Goal: Task Accomplishment & Management: Complete application form

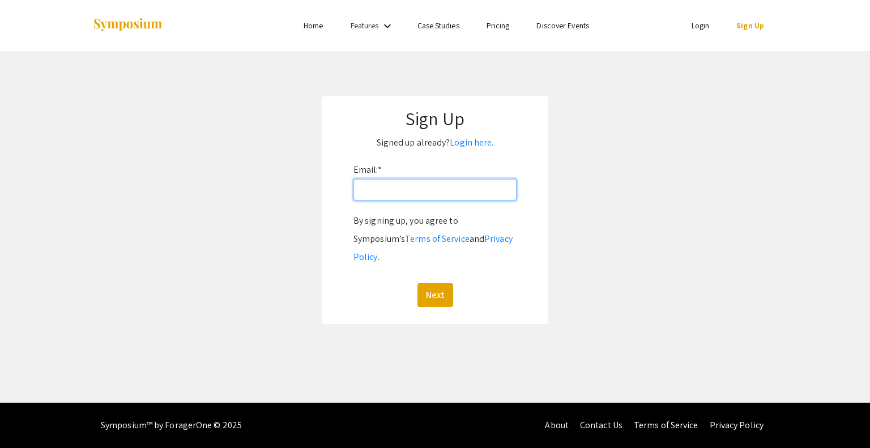
click at [394, 192] on input "Email: *" at bounding box center [434, 190] width 163 height 22
type input "[EMAIL_ADDRESS][DOMAIN_NAME]"
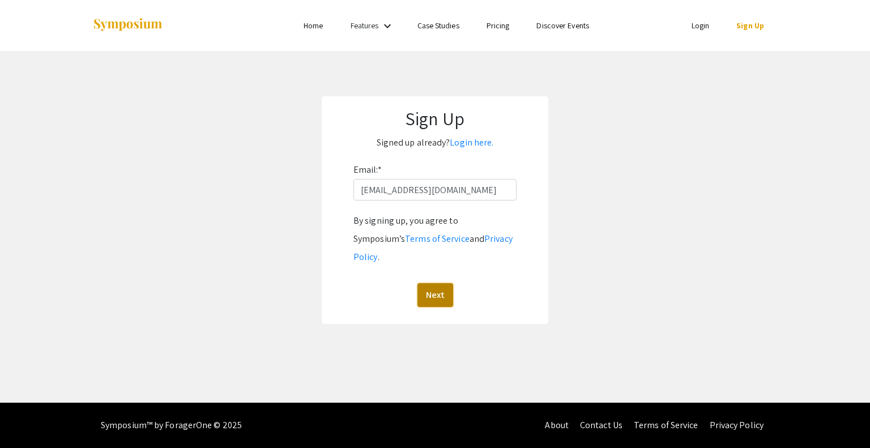
click at [435, 283] on button "Next" at bounding box center [435, 295] width 36 height 24
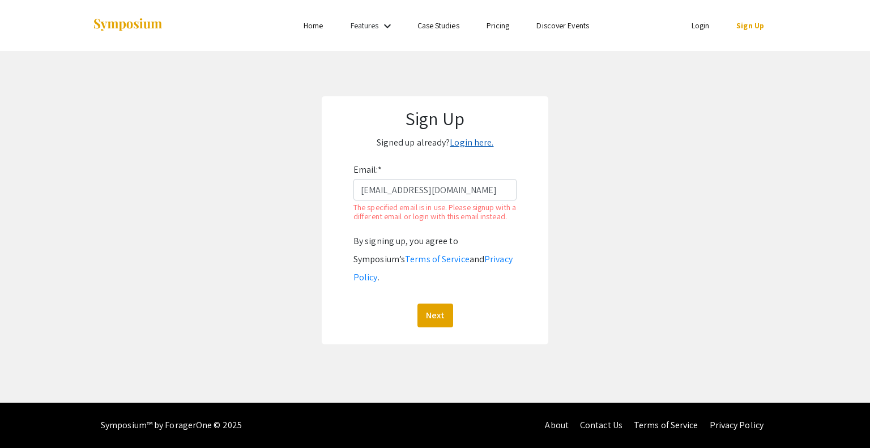
click at [466, 142] on link "Login here." at bounding box center [472, 142] width 44 height 12
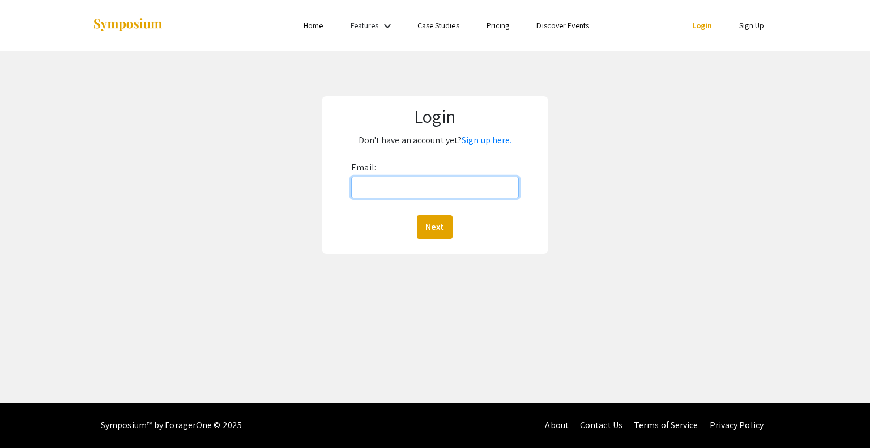
click at [382, 185] on input "Email:" at bounding box center [434, 188] width 167 height 22
type input "[EMAIL_ADDRESS][DOMAIN_NAME]"
click at [435, 228] on button "Next" at bounding box center [435, 227] width 36 height 24
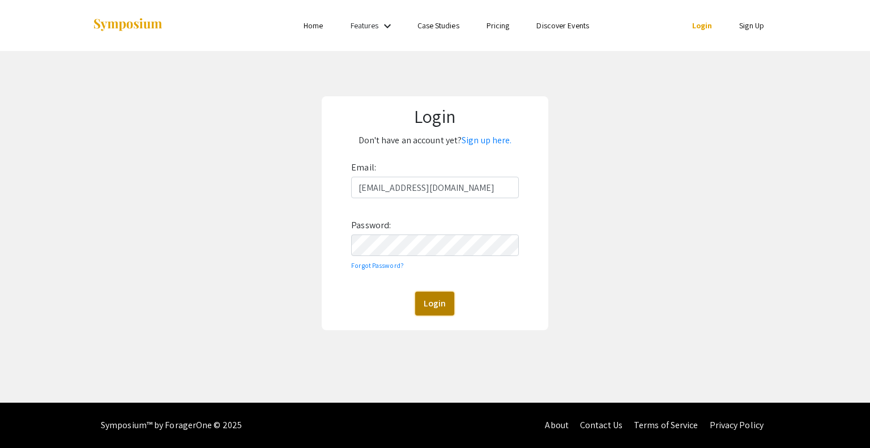
click at [432, 298] on button "Login" at bounding box center [434, 304] width 39 height 24
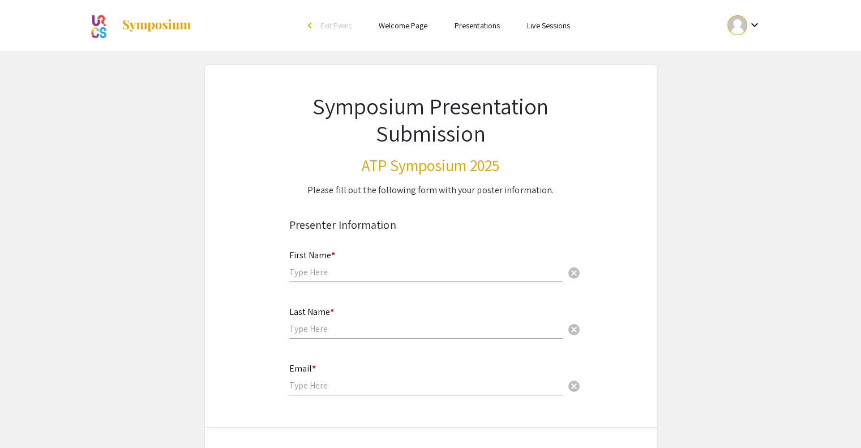
click at [356, 270] on input "text" at bounding box center [426, 272] width 274 height 12
type input "Arielle"
click at [333, 331] on input "text" at bounding box center [426, 329] width 274 height 12
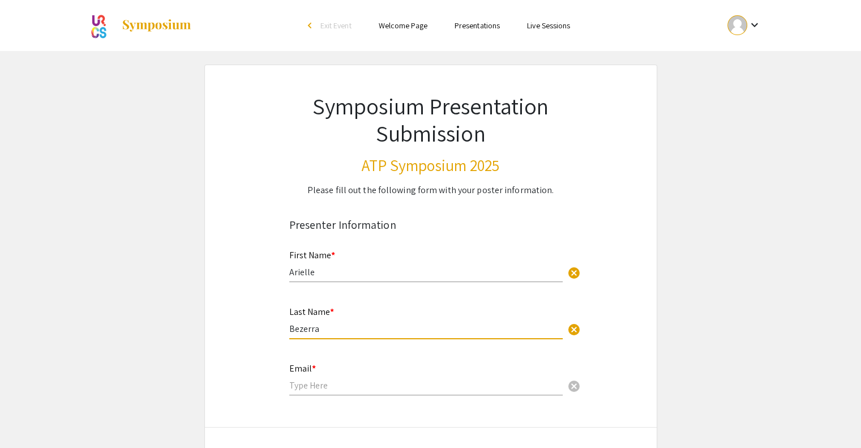
type input "Bezerra"
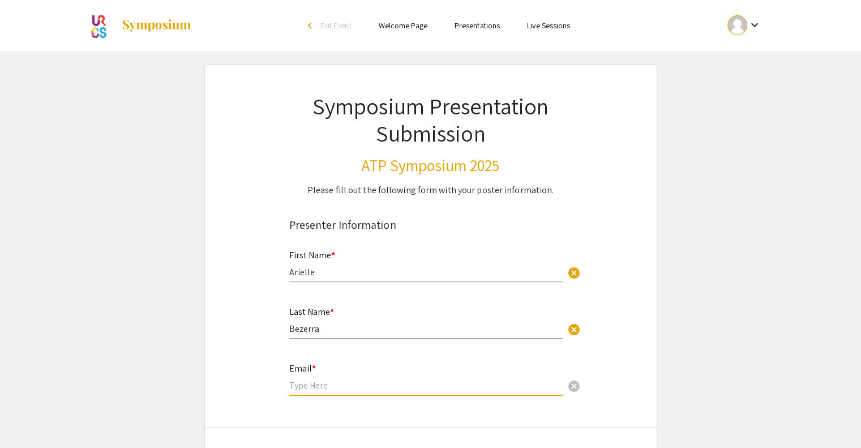
click at [320, 379] on input "email" at bounding box center [426, 385] width 274 height 12
type input "[EMAIL_ADDRESS][DOMAIN_NAME]"
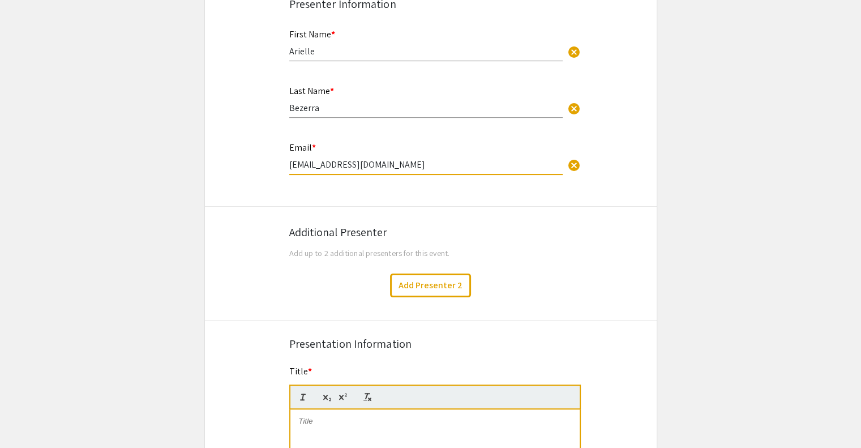
scroll to position [226, 0]
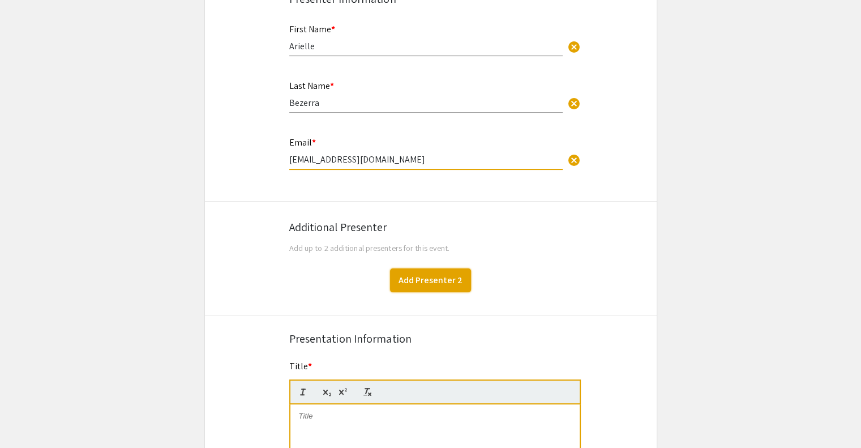
click at [429, 283] on button "Add Presenter 2" at bounding box center [430, 280] width 81 height 24
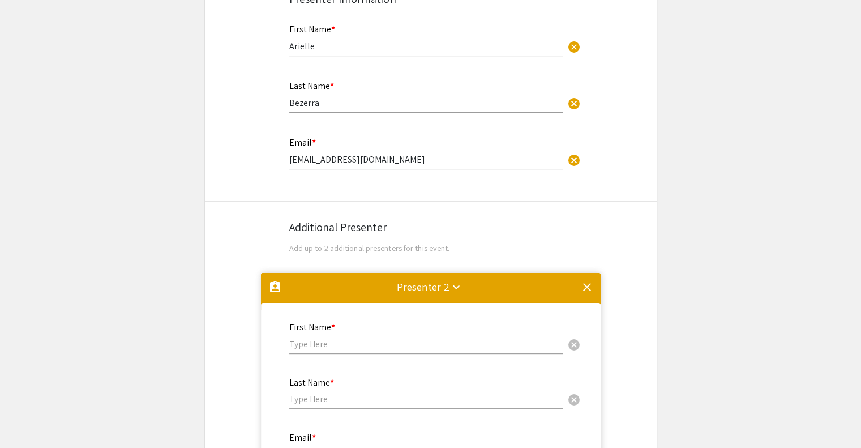
scroll to position [498, 0]
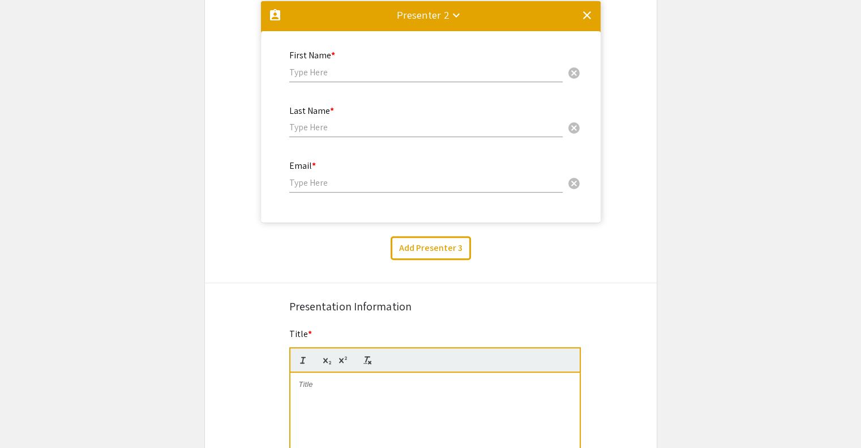
click at [367, 70] on input "text" at bounding box center [426, 72] width 274 height 12
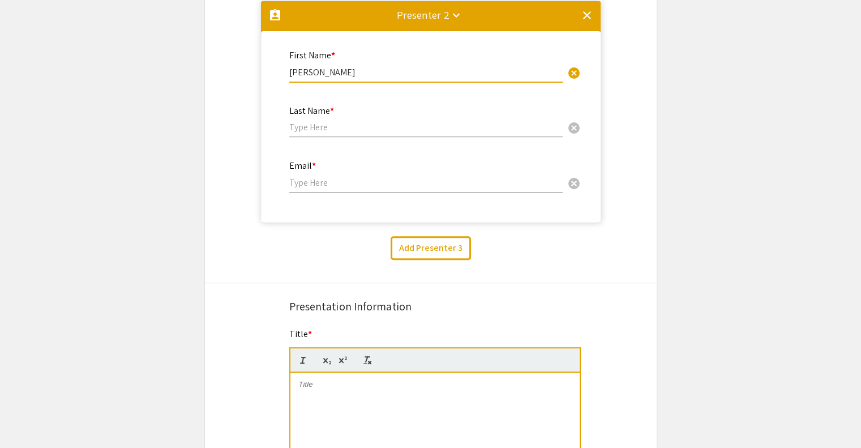
type input "[PERSON_NAME]"
click at [344, 133] on div "Last Name * cancel" at bounding box center [426, 116] width 274 height 43
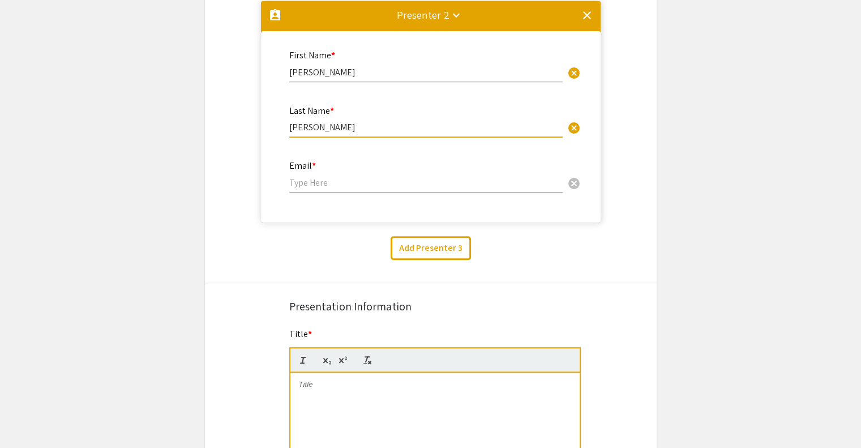
type input "[PERSON_NAME]"
click at [330, 177] on input "email" at bounding box center [426, 183] width 274 height 12
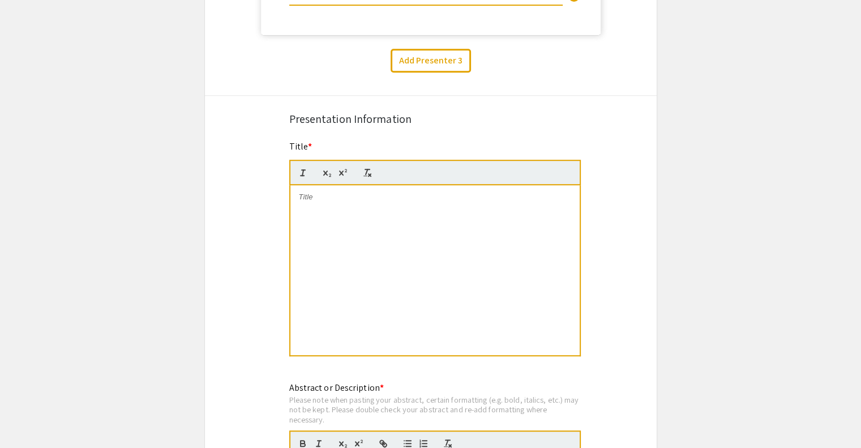
scroll to position [690, 0]
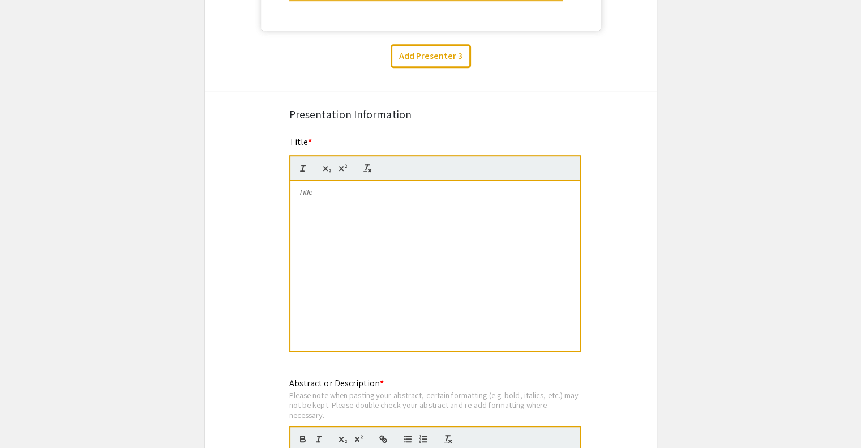
type input "[EMAIL_ADDRESS][DOMAIN_NAME]"
click at [351, 215] on div at bounding box center [435, 266] width 289 height 170
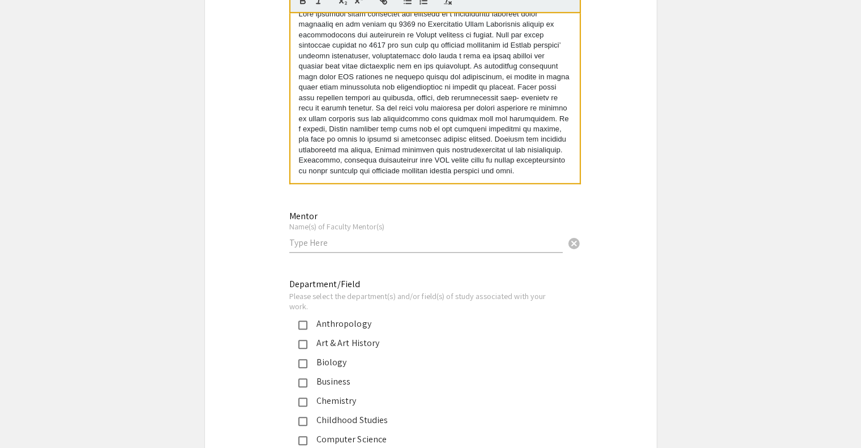
scroll to position [1130, 0]
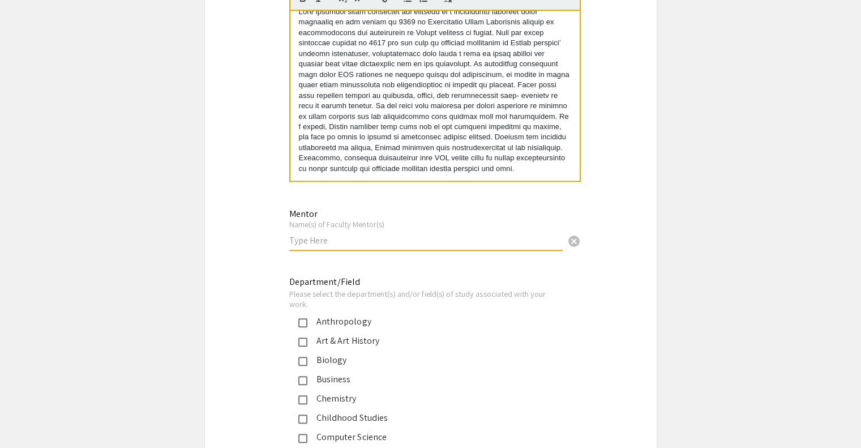
click at [401, 238] on input "text" at bounding box center [426, 240] width 274 height 12
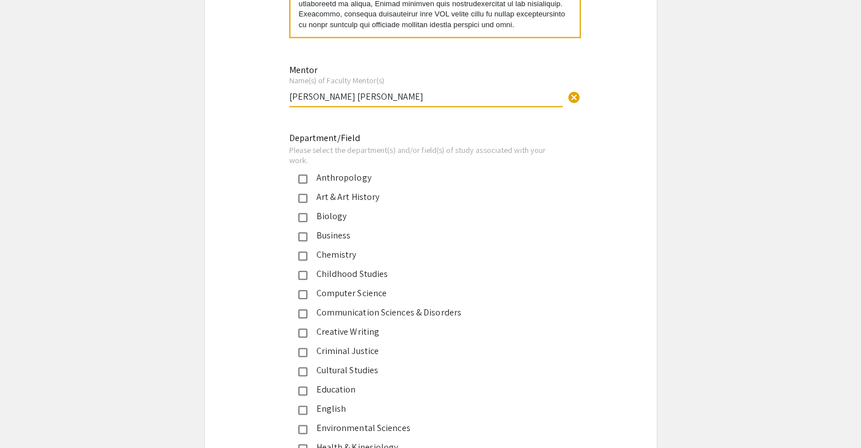
scroll to position [1275, 0]
click at [301, 271] on mat-pseudo-checkbox at bounding box center [302, 274] width 9 height 9
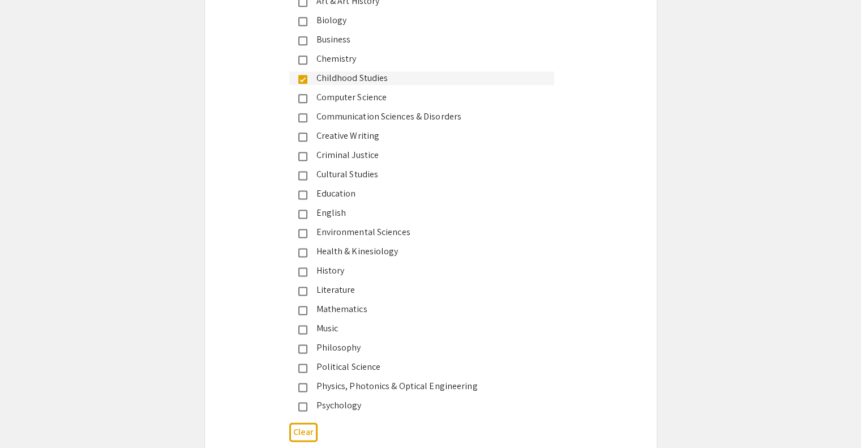
scroll to position [1472, 0]
click at [301, 405] on mat-pseudo-checkbox at bounding box center [302, 404] width 9 height 9
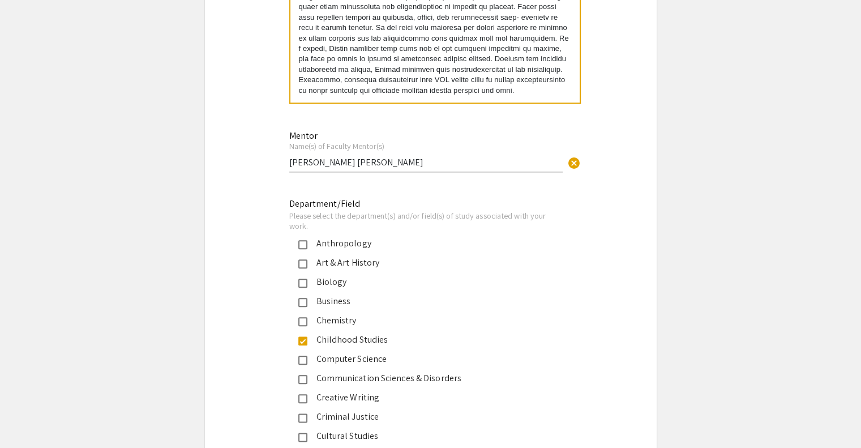
scroll to position [1203, 0]
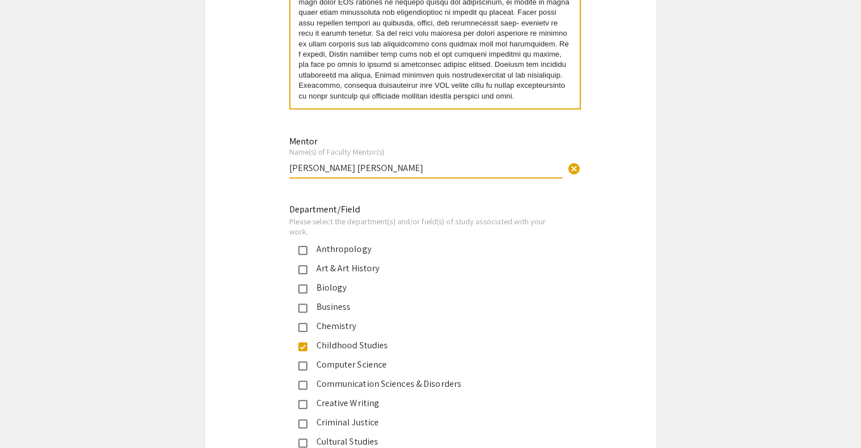
click at [390, 170] on input "[PERSON_NAME] [PERSON_NAME]" at bounding box center [426, 168] width 274 height 12
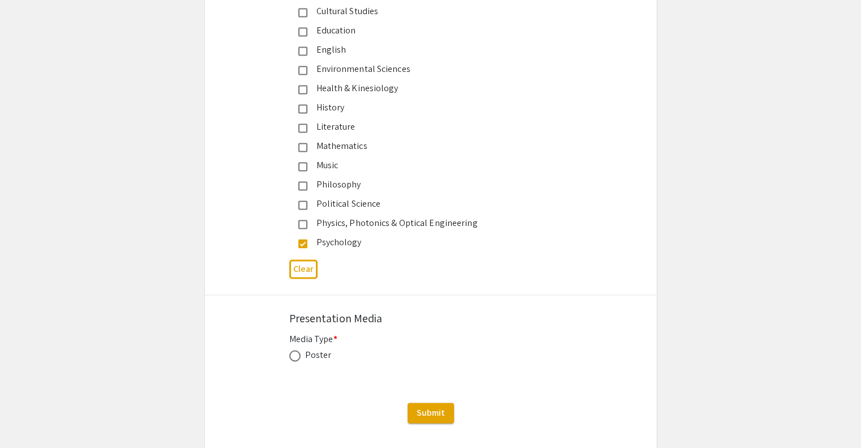
scroll to position [1691, 0]
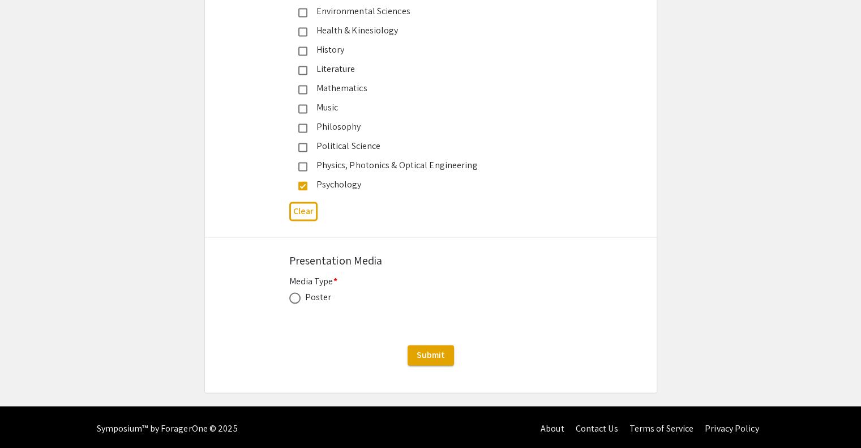
type input "[PERSON_NAME] [PERSON_NAME], [PERSON_NAME]"
click at [294, 296] on span at bounding box center [294, 297] width 11 height 11
click at [294, 296] on input "radio" at bounding box center [294, 297] width 11 height 11
radio input "true"
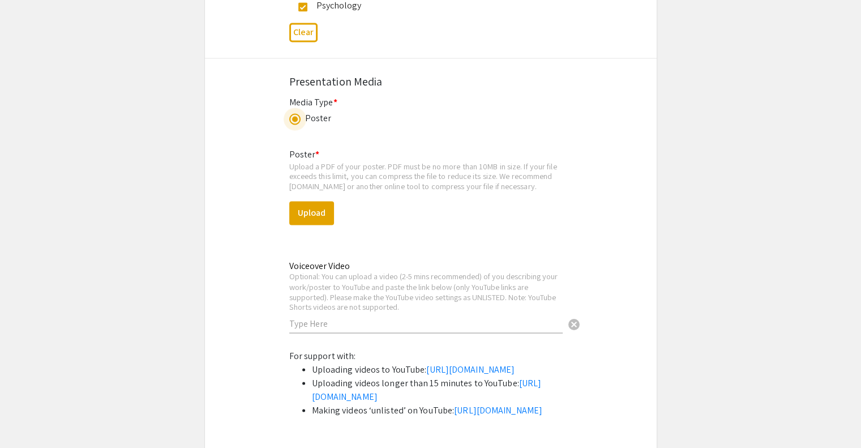
scroll to position [1870, 0]
click at [307, 211] on button "Upload" at bounding box center [311, 212] width 45 height 24
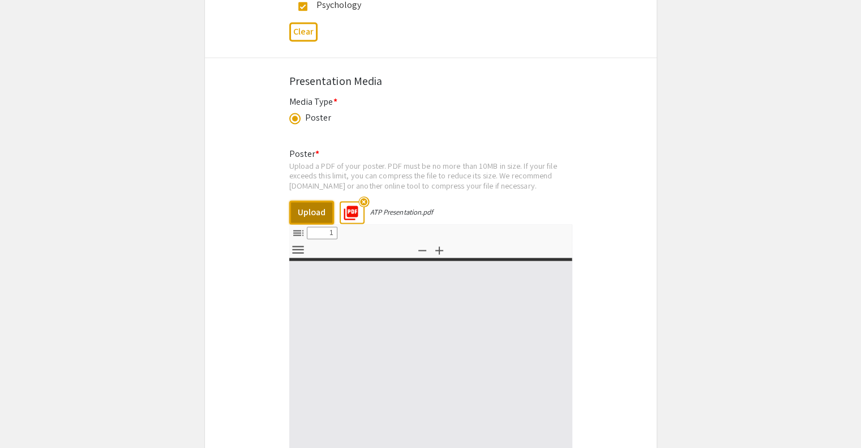
select select "custom"
type input "0"
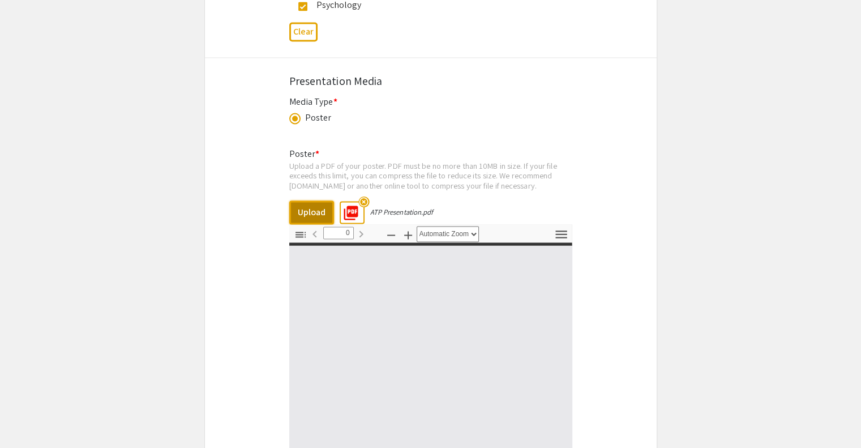
select select "custom"
type input "1"
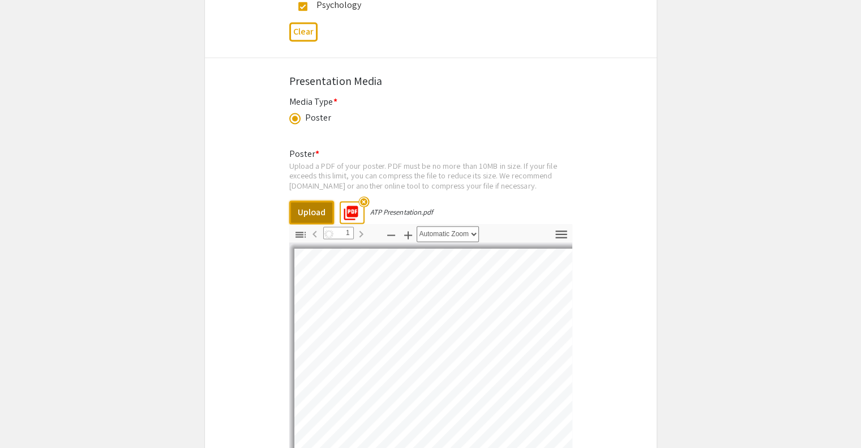
select select "auto"
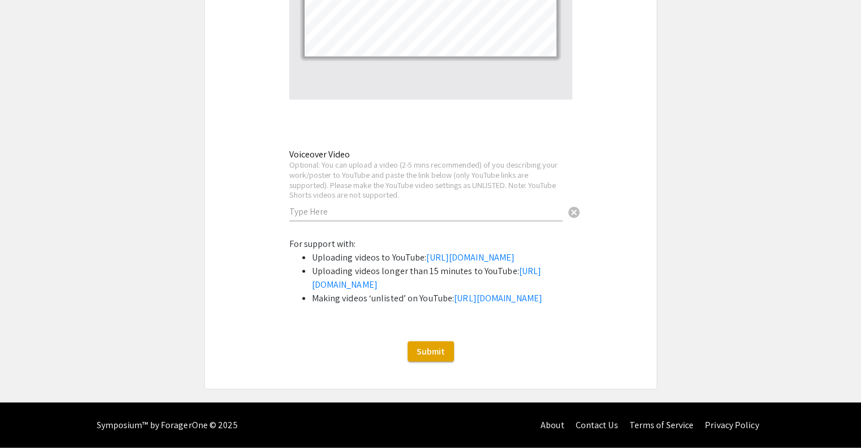
scroll to position [2326, 0]
click at [434, 357] on span "Submit" at bounding box center [431, 351] width 28 height 12
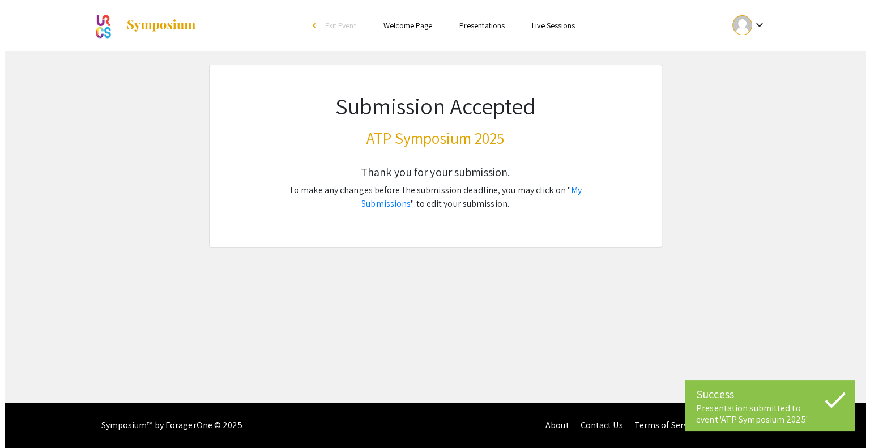
scroll to position [0, 0]
